Goal: Task Accomplishment & Management: Manage account settings

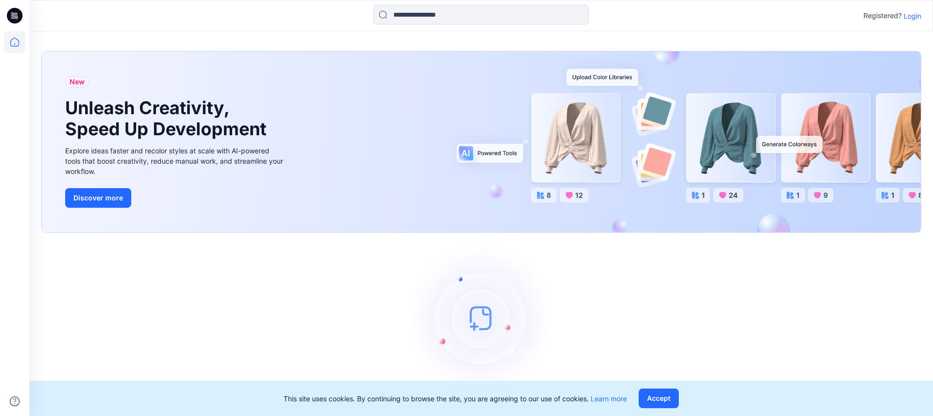
click at [914, 17] on p "Login" at bounding box center [912, 16] width 18 height 10
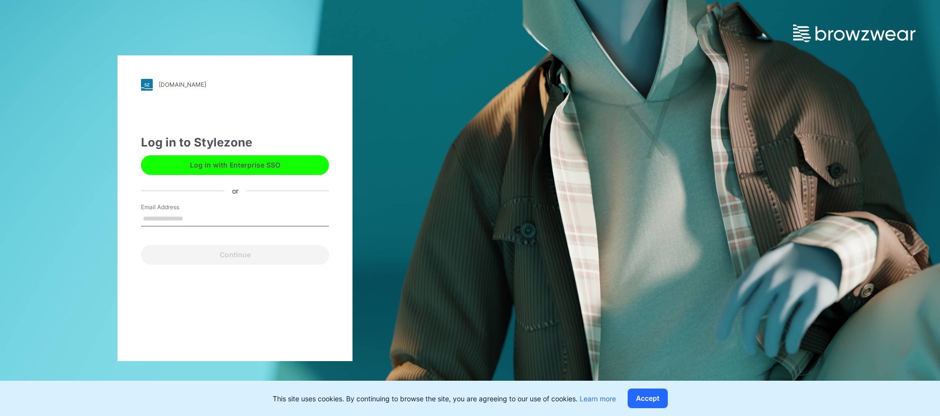
click at [286, 168] on button "Log in with Enterprise SSO" at bounding box center [235, 165] width 188 height 20
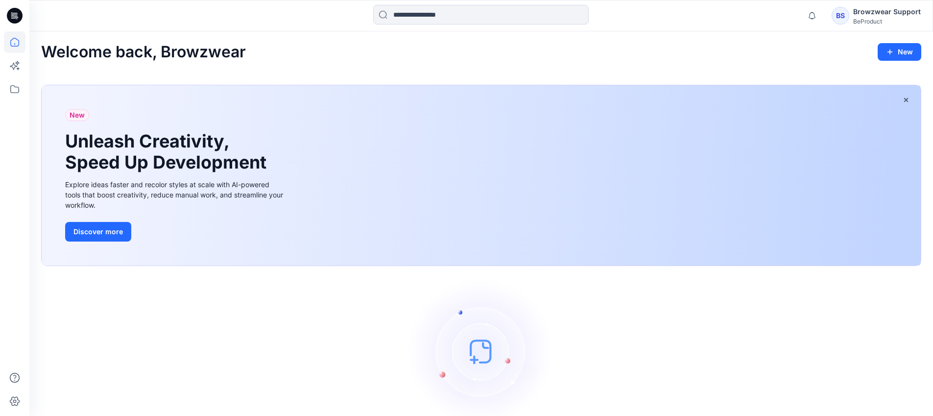
click at [858, 13] on div "Browzwear Support" at bounding box center [887, 12] width 68 height 12
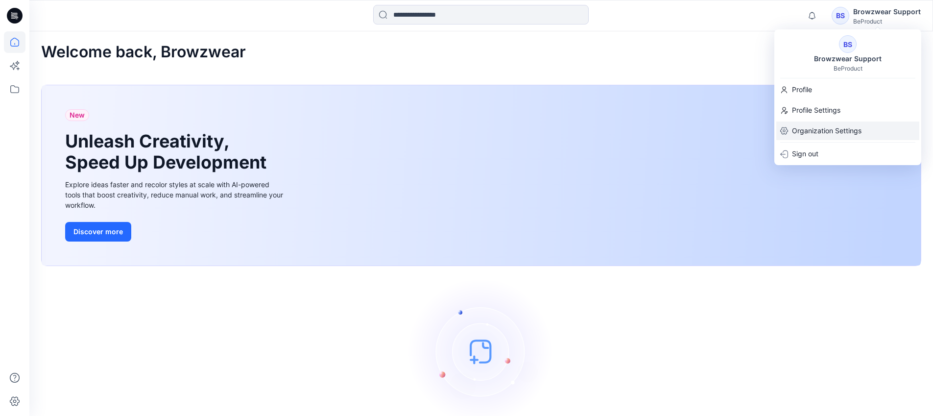
click at [829, 121] on p "Organization Settings" at bounding box center [827, 130] width 70 height 19
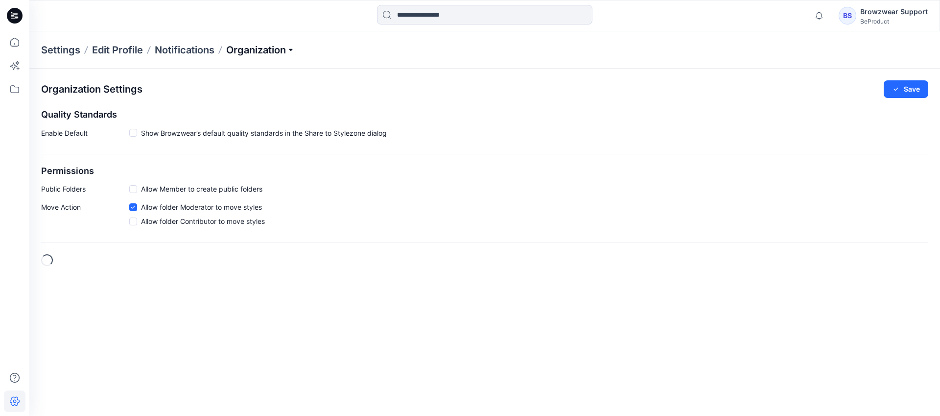
click at [259, 50] on p "Organization" at bounding box center [260, 50] width 69 height 14
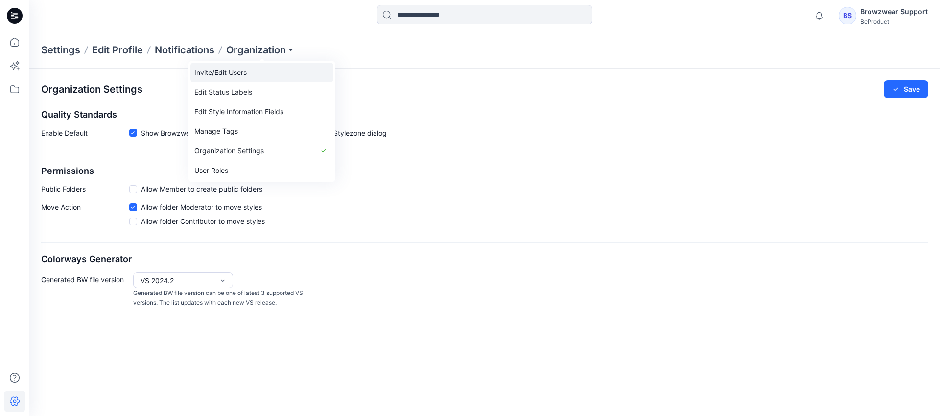
click at [252, 72] on link "Invite/Edit Users" at bounding box center [261, 73] width 143 height 20
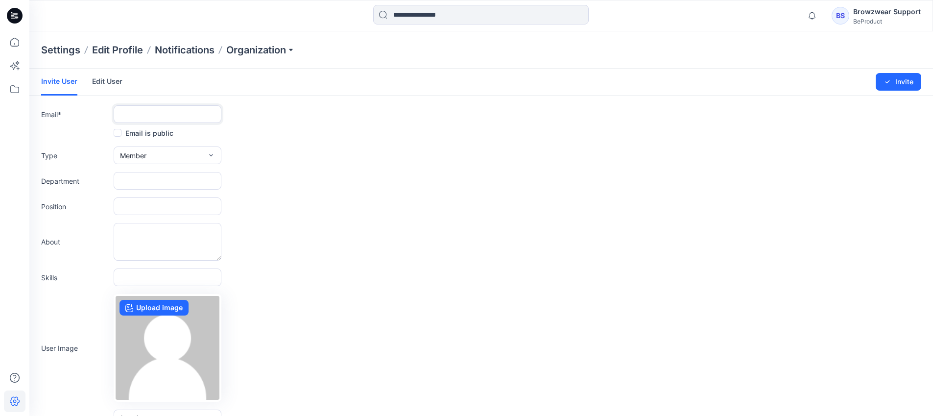
click at [126, 107] on input "text" at bounding box center [168, 114] width 108 height 18
paste input "**********"
type input "**********"
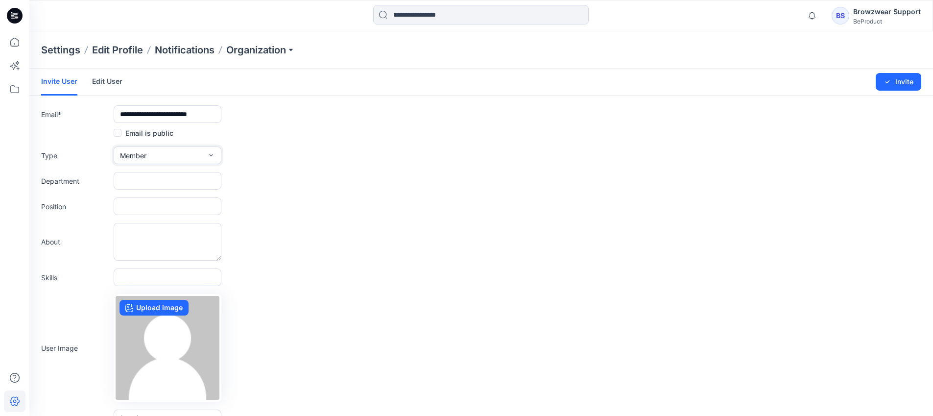
click at [151, 157] on button "Member" at bounding box center [168, 155] width 108 height 18
click at [150, 208] on button "Admin" at bounding box center [168, 217] width 104 height 20
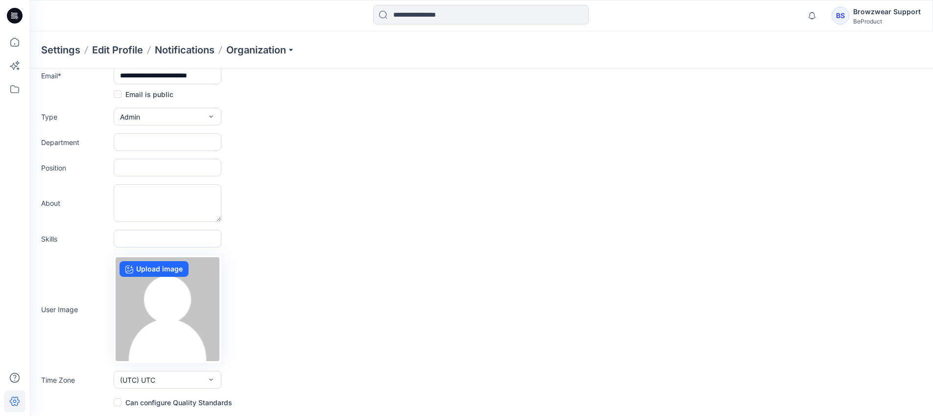
click at [118, 401] on span at bounding box center [118, 402] width 8 height 8
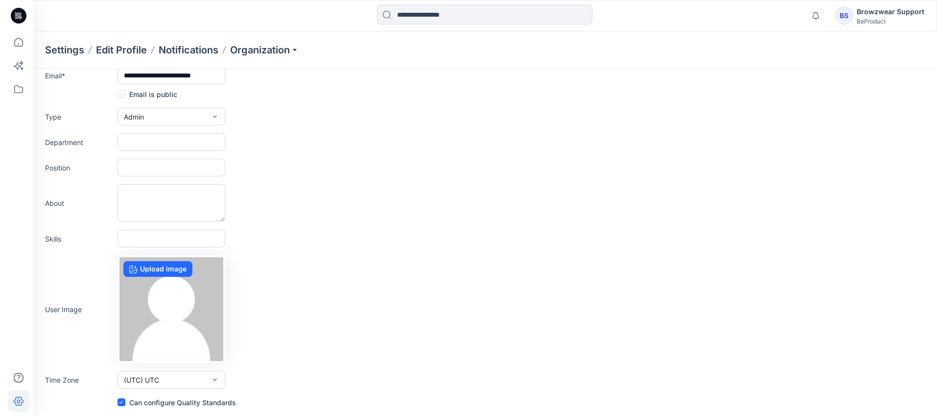
scroll to position [0, 0]
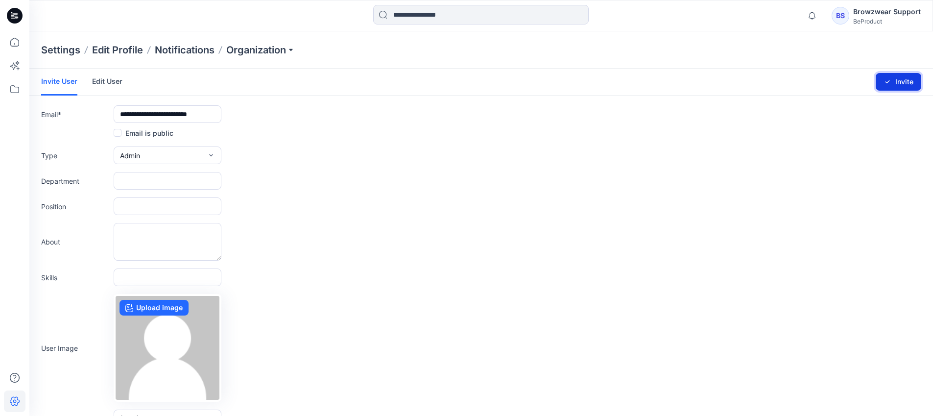
click at [893, 81] on button "Invite" at bounding box center [898, 82] width 46 height 18
